Goal: Task Accomplishment & Management: Manage account settings

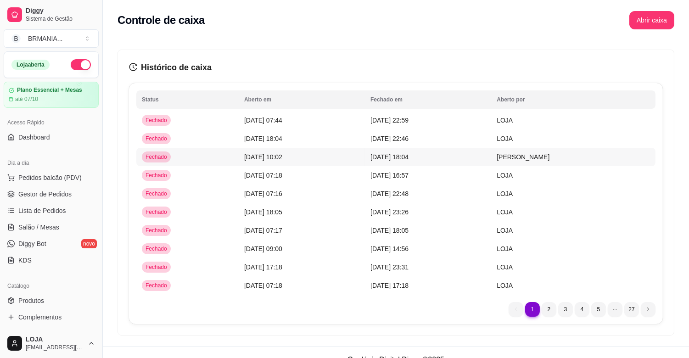
scroll to position [255, 0]
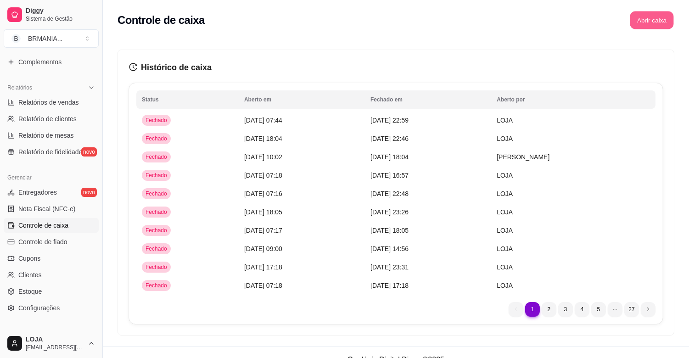
click at [647, 19] on button "Abrir caixa" at bounding box center [652, 20] width 44 height 18
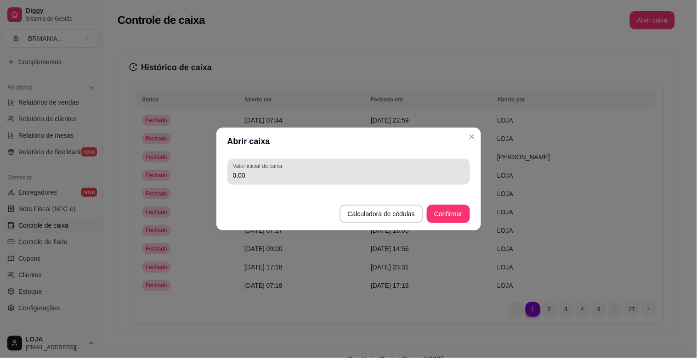
click at [258, 173] on input "0,00" at bounding box center [349, 175] width 232 height 9
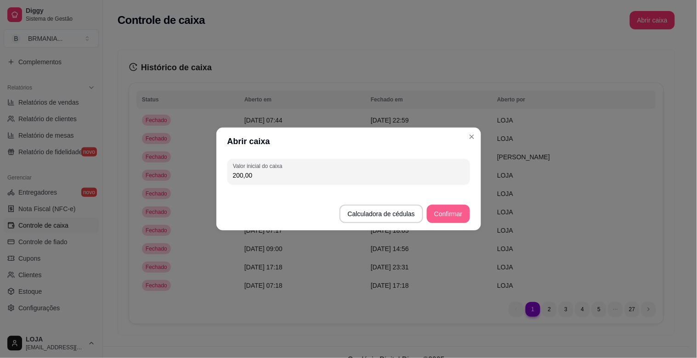
type input "200,00"
click at [446, 216] on button "Confirmar" at bounding box center [448, 214] width 43 height 18
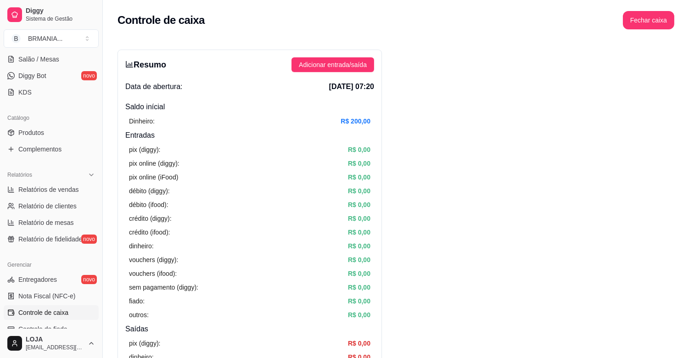
scroll to position [163, 0]
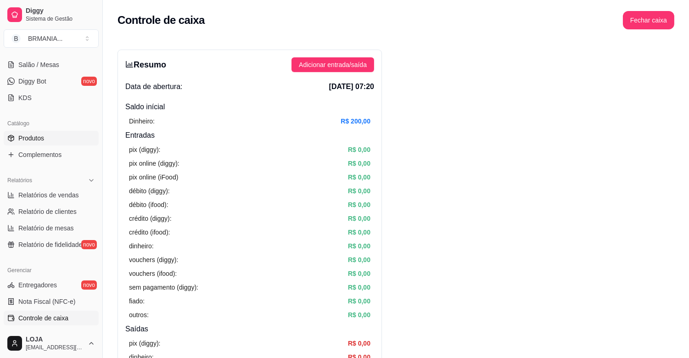
click at [31, 140] on span "Produtos" at bounding box center [31, 138] width 26 height 9
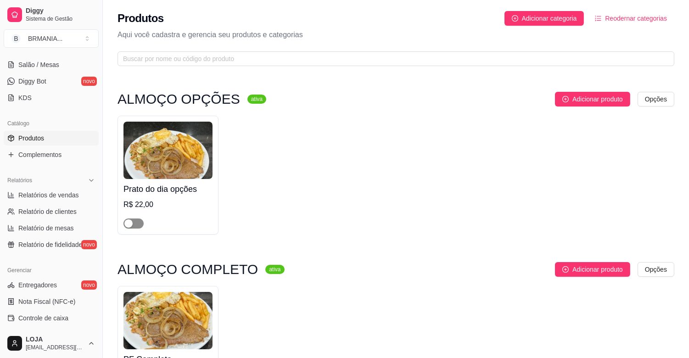
click at [140, 224] on span "button" at bounding box center [134, 224] width 20 height 10
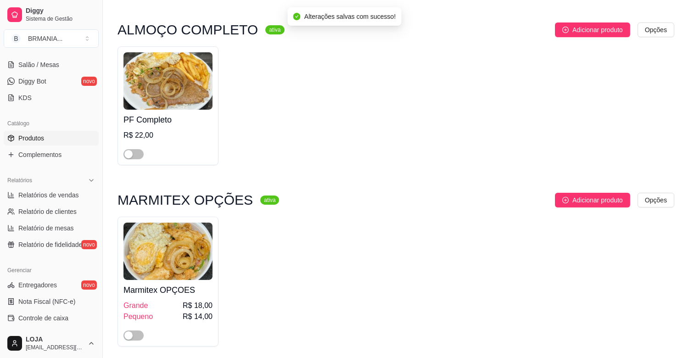
scroll to position [254, 0]
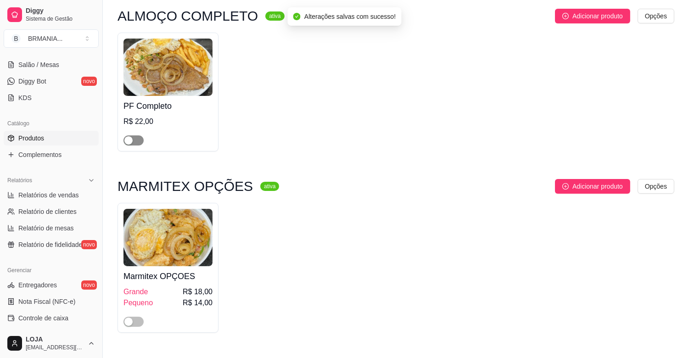
click at [138, 140] on span "button" at bounding box center [134, 141] width 20 height 10
click at [138, 324] on span "button" at bounding box center [134, 322] width 20 height 10
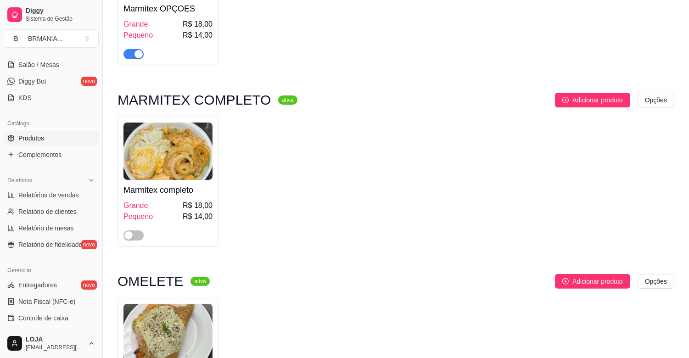
scroll to position [578, 0]
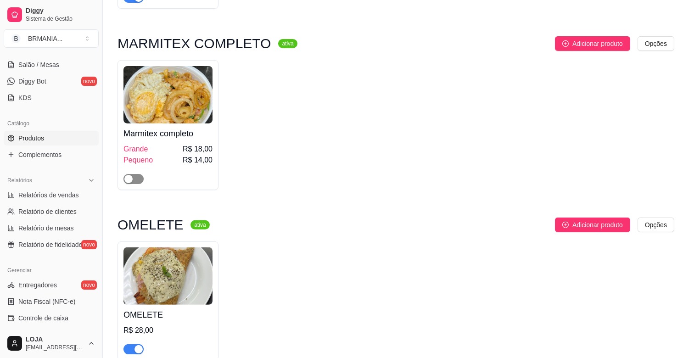
click at [138, 176] on span "button" at bounding box center [134, 179] width 20 height 10
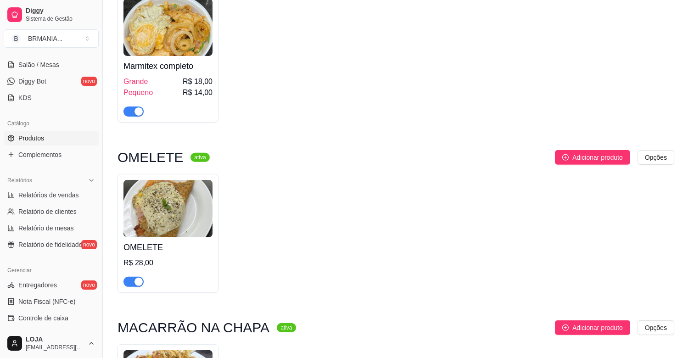
scroll to position [673, 0]
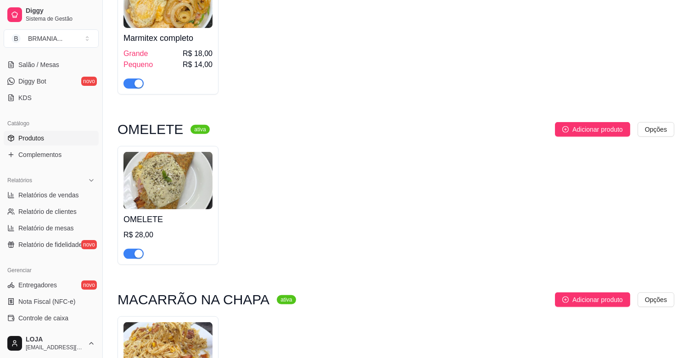
click at [141, 255] on div "button" at bounding box center [139, 254] width 8 height 8
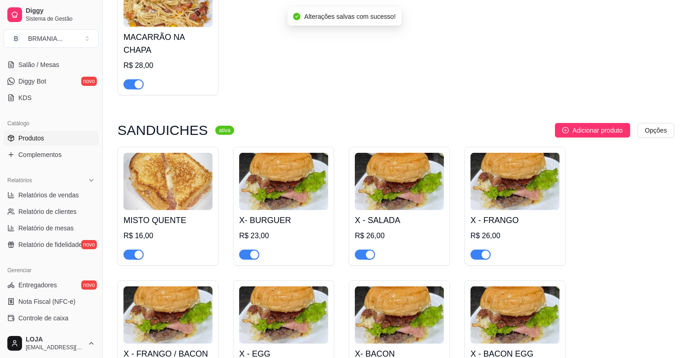
scroll to position [1068, 0]
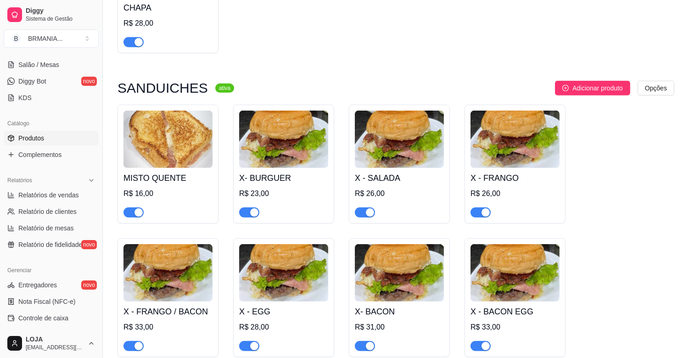
click at [139, 38] on div "button" at bounding box center [139, 42] width 8 height 8
drag, startPoint x: 138, startPoint y: 203, endPoint x: 145, endPoint y: 203, distance: 7.4
click at [139, 209] on div "button" at bounding box center [139, 213] width 8 height 8
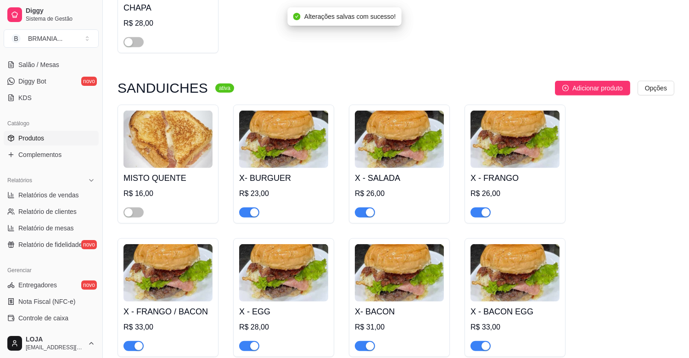
drag, startPoint x: 249, startPoint y: 200, endPoint x: 257, endPoint y: 199, distance: 8.7
click at [255, 208] on button "button" at bounding box center [249, 213] width 20 height 10
click at [368, 209] on div "button" at bounding box center [370, 213] width 8 height 8
click at [484, 209] on div "button" at bounding box center [486, 213] width 8 height 8
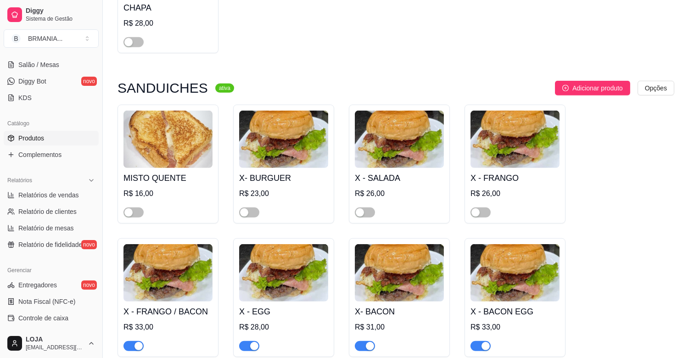
click at [139, 342] on div "button" at bounding box center [139, 346] width 8 height 8
click at [254, 342] on div "button" at bounding box center [254, 346] width 8 height 8
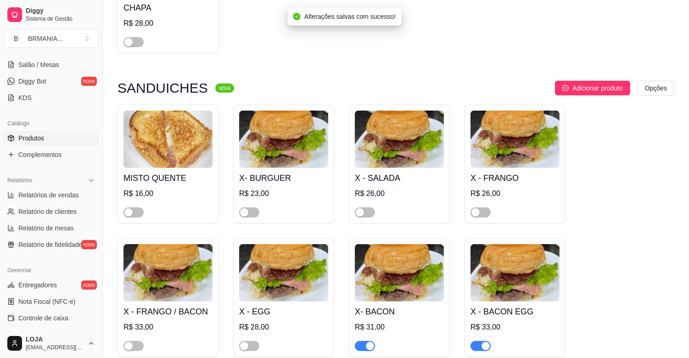
click at [370, 342] on div "button" at bounding box center [370, 346] width 8 height 8
click at [480, 341] on button "button" at bounding box center [481, 346] width 20 height 10
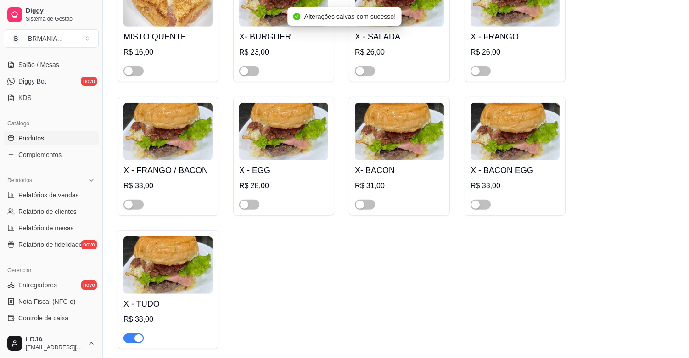
scroll to position [1308, 0]
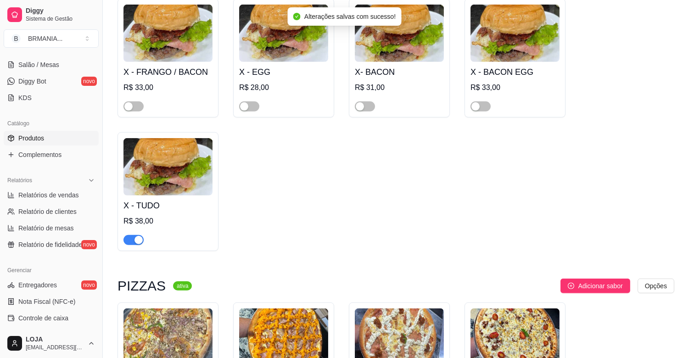
click at [140, 236] on div "button" at bounding box center [139, 240] width 8 height 8
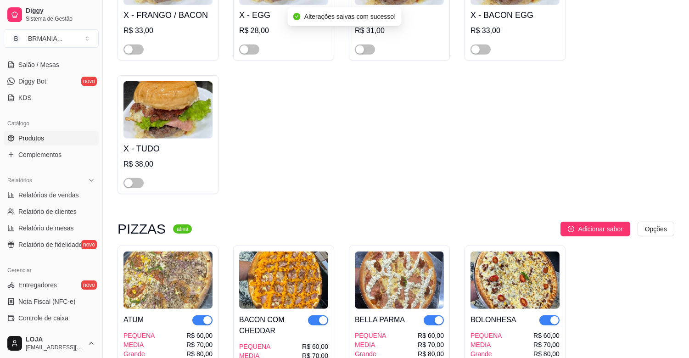
scroll to position [1549, 0]
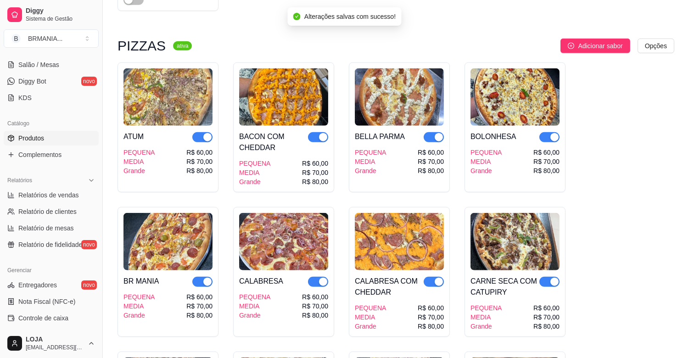
click at [551, 133] on div "button" at bounding box center [555, 137] width 8 height 8
click at [437, 133] on div "button" at bounding box center [439, 137] width 8 height 8
drag, startPoint x: 321, startPoint y: 130, endPoint x: 306, endPoint y: 123, distance: 15.6
click at [309, 132] on button "button" at bounding box center [318, 137] width 20 height 10
click at [208, 133] on div "button" at bounding box center [207, 137] width 8 height 8
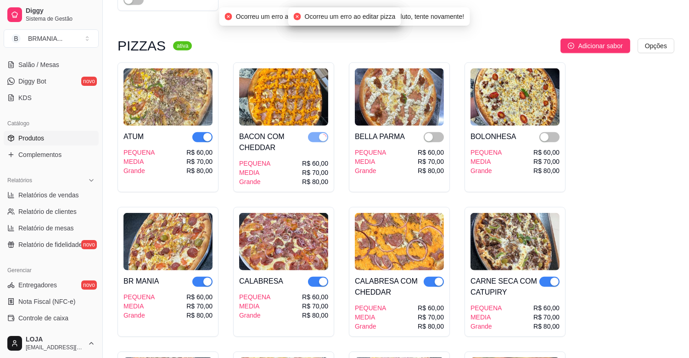
click at [206, 278] on div "button" at bounding box center [207, 282] width 8 height 8
click at [322, 278] on div "button" at bounding box center [323, 282] width 8 height 8
click at [436, 278] on div "button" at bounding box center [439, 282] width 8 height 8
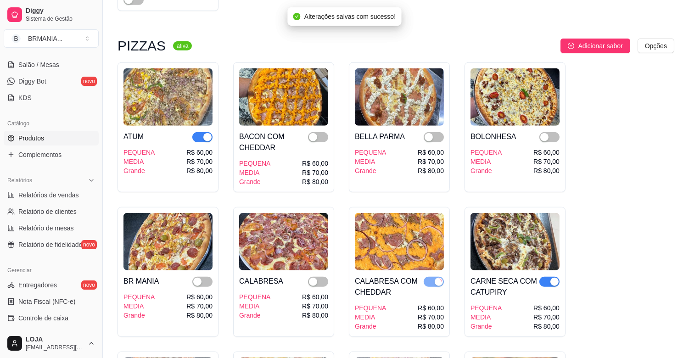
click at [554, 278] on div "button" at bounding box center [555, 282] width 8 height 8
click at [207, 133] on div "button" at bounding box center [207, 137] width 8 height 8
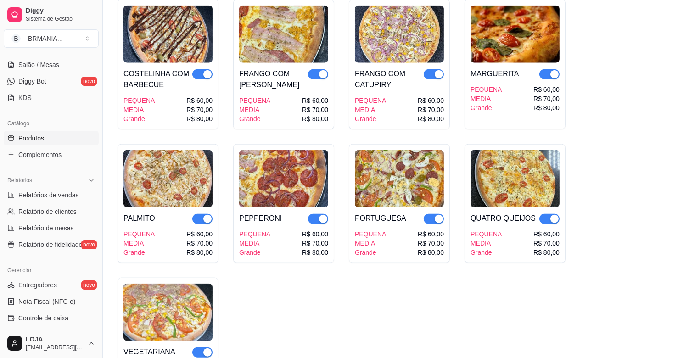
scroll to position [1915, 0]
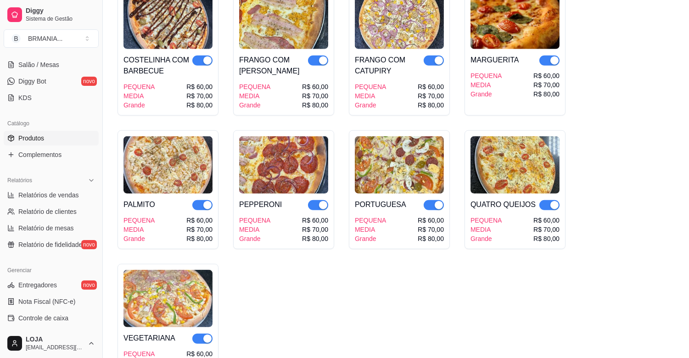
click at [553, 57] on div "button" at bounding box center [555, 61] width 8 height 8
click at [436, 57] on div "button" at bounding box center [439, 61] width 8 height 8
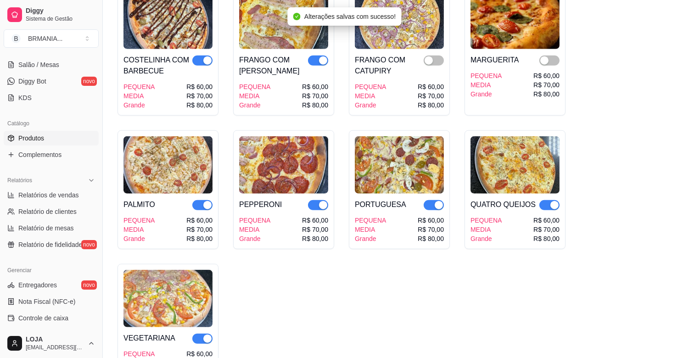
click at [322, 57] on div "button" at bounding box center [323, 61] width 8 height 8
click at [208, 57] on div "button" at bounding box center [207, 61] width 8 height 8
click at [207, 201] on div "button" at bounding box center [207, 205] width 8 height 8
click at [319, 201] on div "button" at bounding box center [323, 205] width 8 height 8
click at [435, 201] on div "button" at bounding box center [439, 205] width 8 height 8
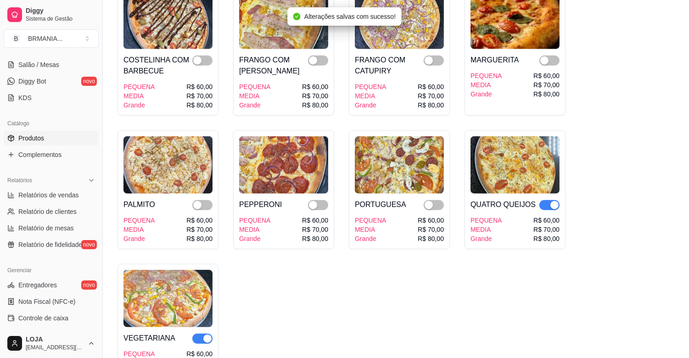
click at [554, 201] on div "button" at bounding box center [555, 205] width 8 height 8
click at [208, 335] on div "button" at bounding box center [207, 339] width 8 height 8
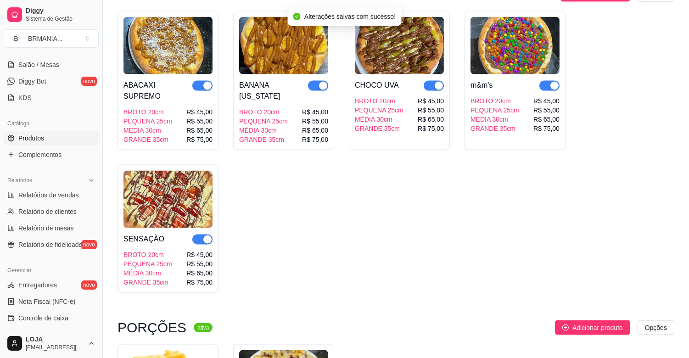
scroll to position [2367, 0]
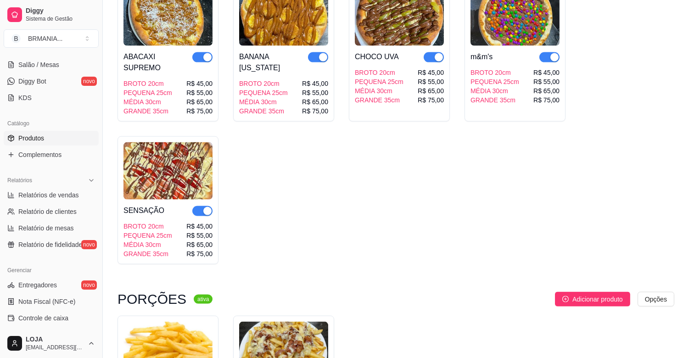
click at [551, 53] on div "button" at bounding box center [555, 57] width 8 height 8
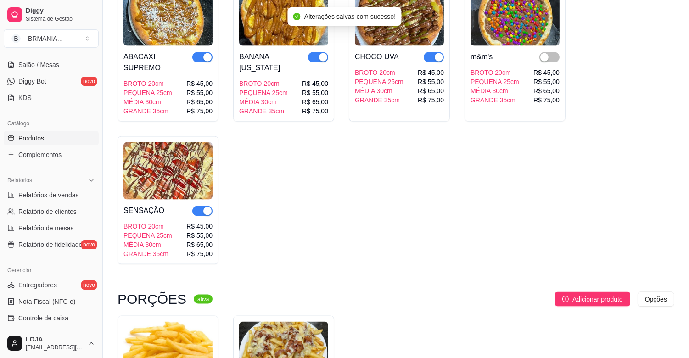
click at [320, 53] on div "button" at bounding box center [323, 57] width 8 height 8
click at [205, 53] on div "button" at bounding box center [207, 57] width 8 height 8
click at [437, 53] on div "button" at bounding box center [439, 57] width 8 height 8
click at [207, 207] on div "button" at bounding box center [207, 211] width 8 height 8
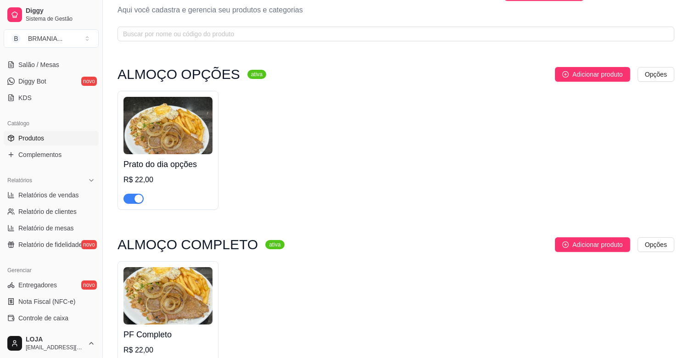
scroll to position [0, 0]
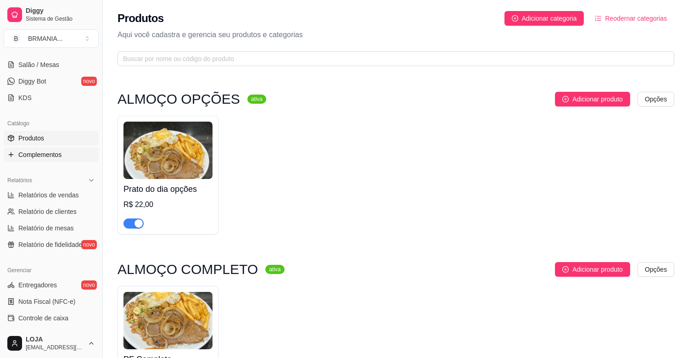
drag, startPoint x: 44, startPoint y: 153, endPoint x: 49, endPoint y: 153, distance: 5.1
click at [45, 153] on span "Complementos" at bounding box center [39, 154] width 43 height 9
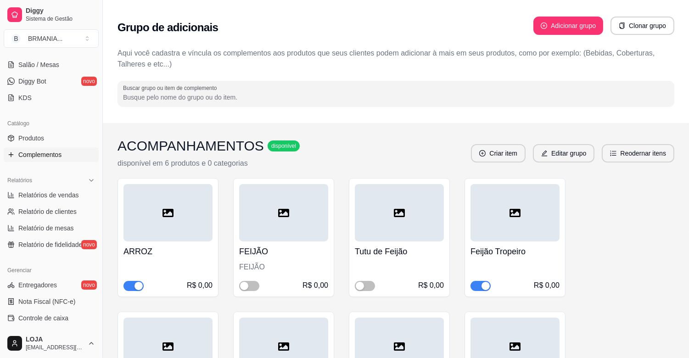
click at [486, 285] on div "button" at bounding box center [486, 286] width 8 height 8
click at [251, 286] on span "button" at bounding box center [249, 286] width 20 height 10
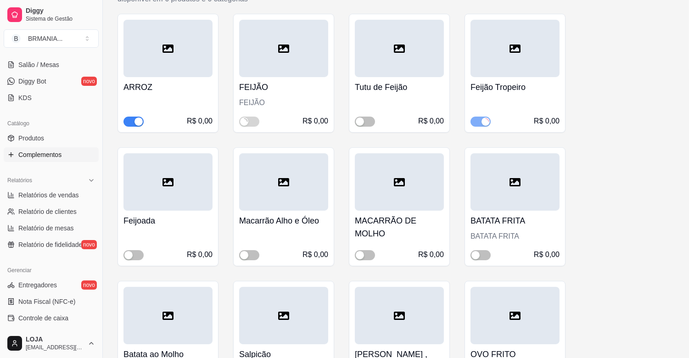
scroll to position [181, 0]
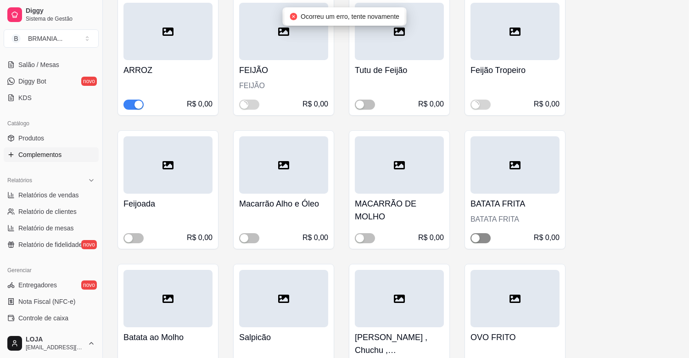
click at [487, 238] on span "button" at bounding box center [481, 238] width 20 height 10
click at [253, 100] on span "button" at bounding box center [249, 105] width 20 height 10
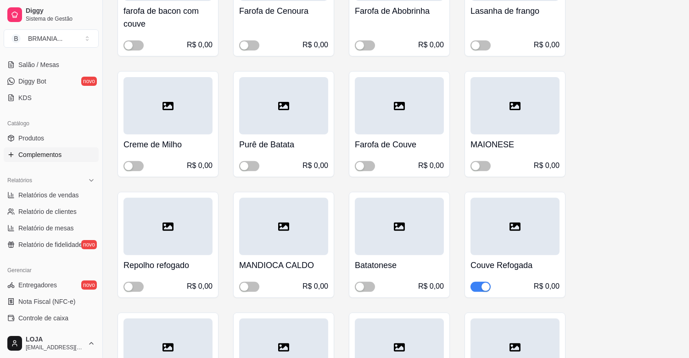
scroll to position [687, 0]
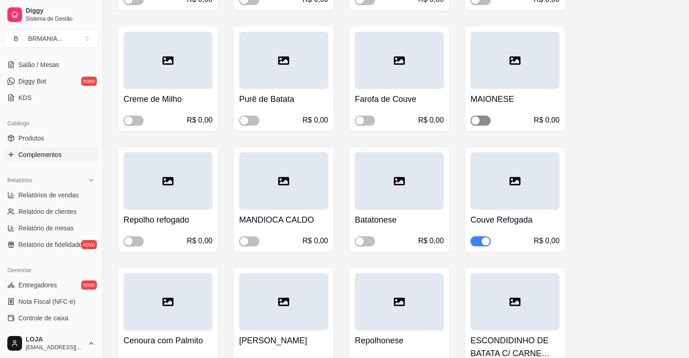
click at [483, 120] on span "button" at bounding box center [481, 121] width 20 height 10
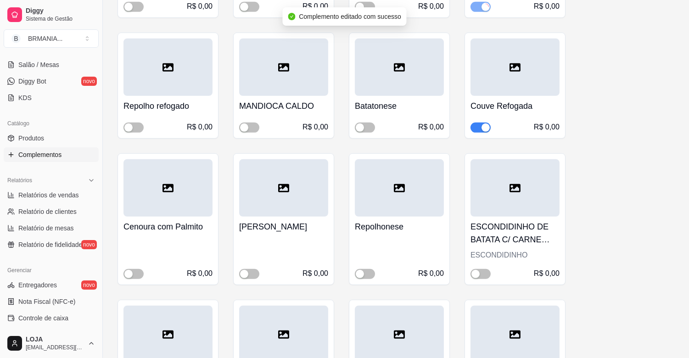
scroll to position [818, 0]
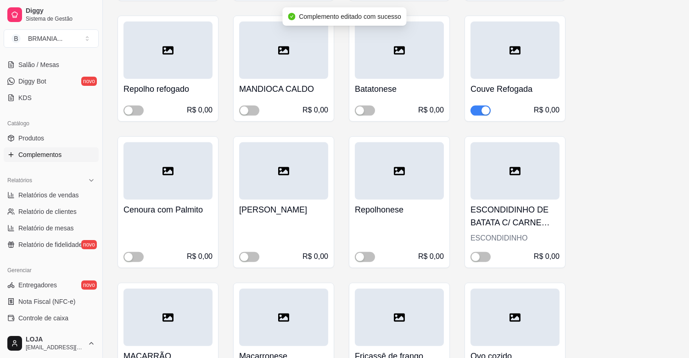
click at [485, 109] on div "button" at bounding box center [486, 111] width 8 height 8
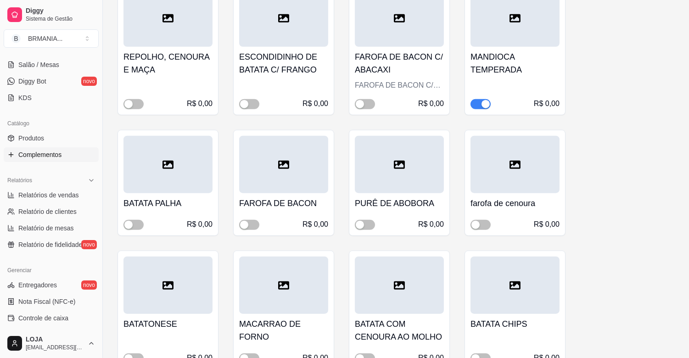
scroll to position [1591, 0]
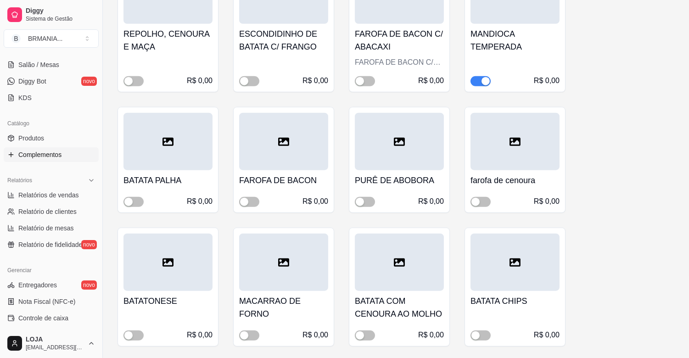
click at [481, 76] on button "button" at bounding box center [481, 81] width 20 height 10
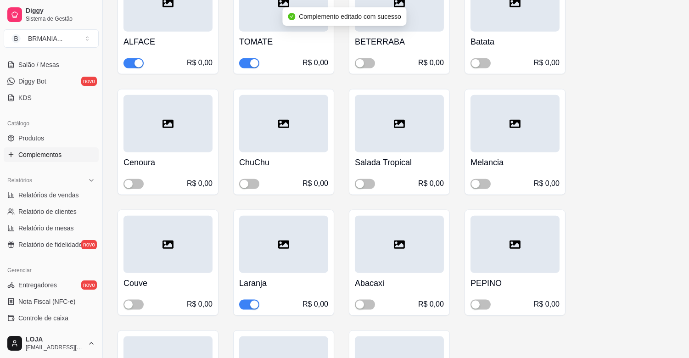
scroll to position [2040, 0]
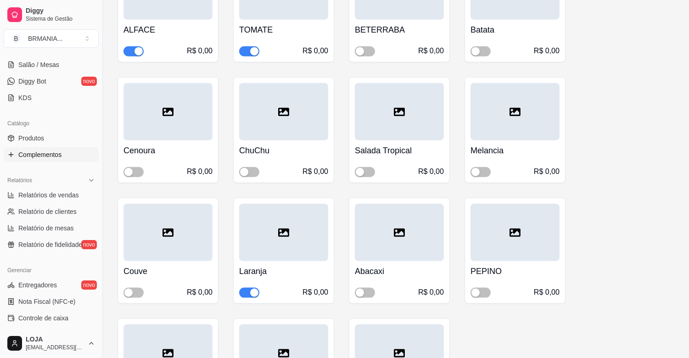
click at [253, 289] on div "button" at bounding box center [254, 293] width 8 height 8
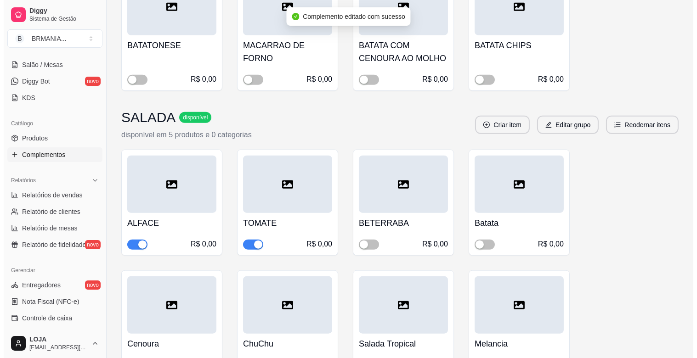
scroll to position [1693, 0]
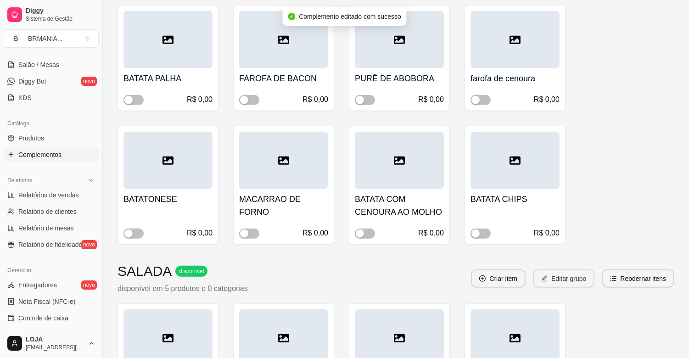
click at [556, 270] on button "Editar grupo" at bounding box center [564, 279] width 62 height 18
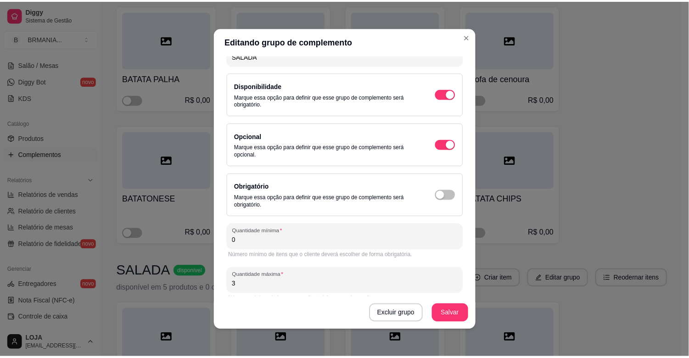
scroll to position [62, 0]
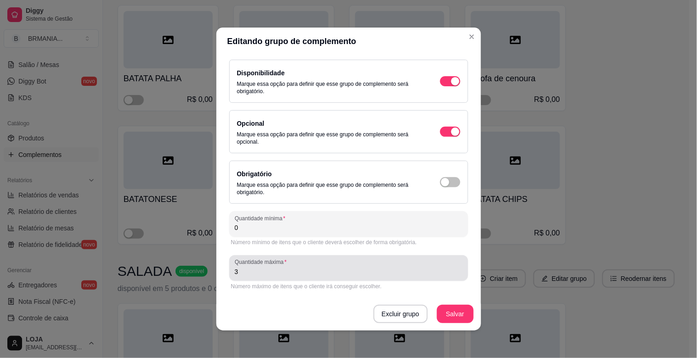
drag, startPoint x: 287, startPoint y: 278, endPoint x: 287, endPoint y: 270, distance: 7.8
click at [287, 276] on div "Quantidade máxima 3" at bounding box center [348, 268] width 239 height 26
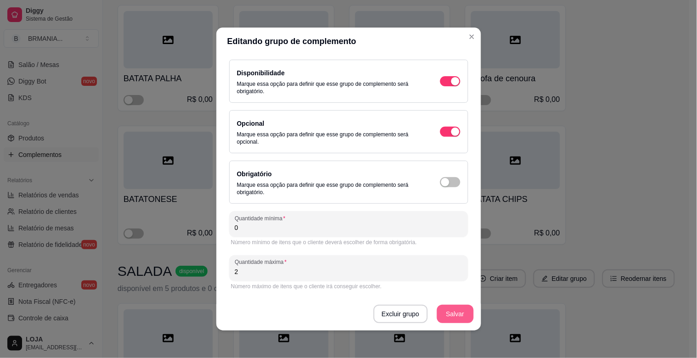
type input "2"
click at [458, 312] on button "Salvar" at bounding box center [455, 314] width 37 height 18
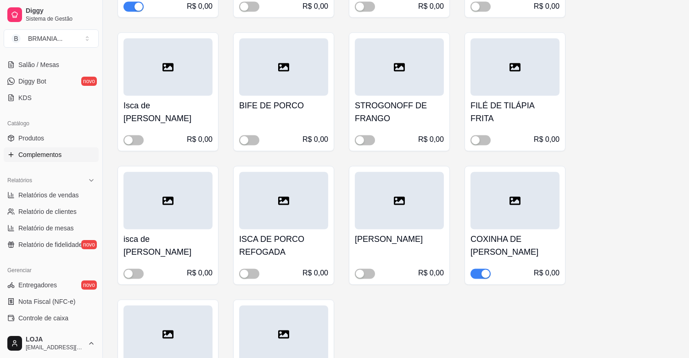
scroll to position [3018, 0]
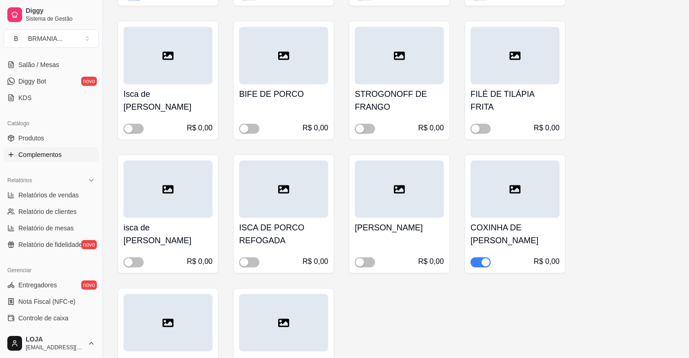
click at [483, 259] on div "button" at bounding box center [486, 263] width 8 height 8
click at [252, 124] on span "button" at bounding box center [249, 129] width 20 height 10
